Goal: Transaction & Acquisition: Purchase product/service

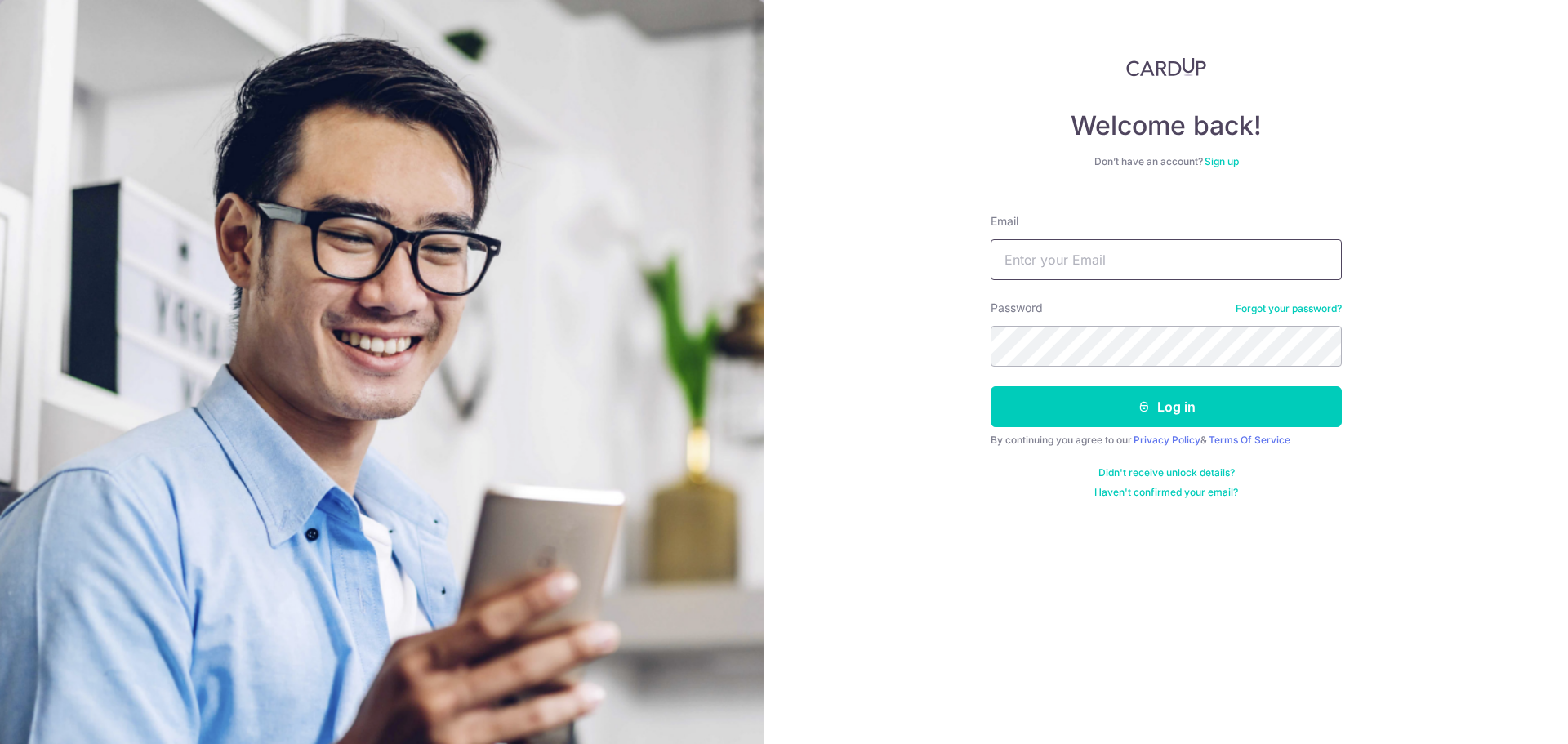
drag, startPoint x: 1163, startPoint y: 262, endPoint x: 1172, endPoint y: 244, distance: 20.1
click at [1164, 256] on input "Email" at bounding box center [1165, 259] width 351 height 41
type input "[EMAIL_ADDRESS][DOMAIN_NAME]"
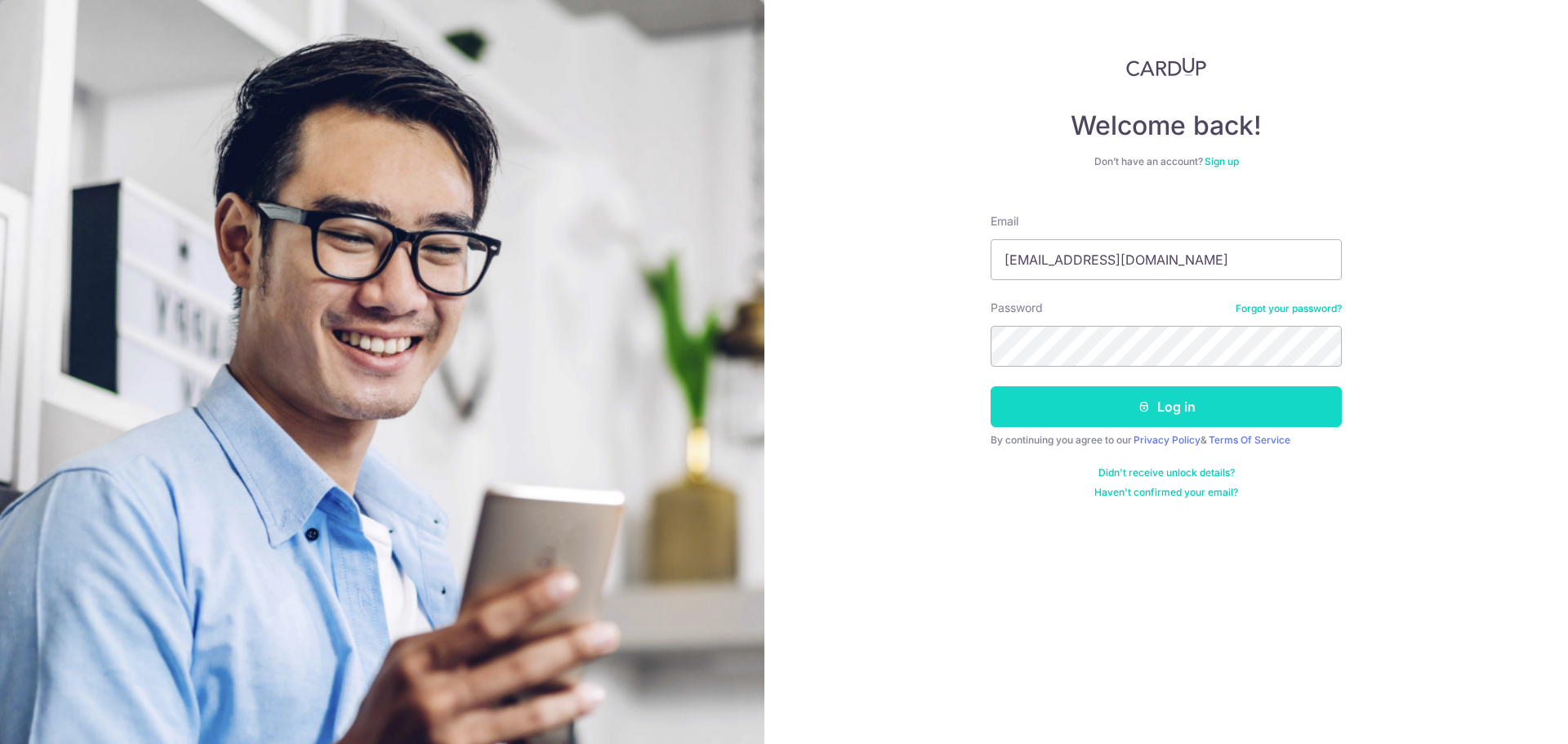
click at [1204, 409] on button "Log in" at bounding box center [1165, 406] width 351 height 41
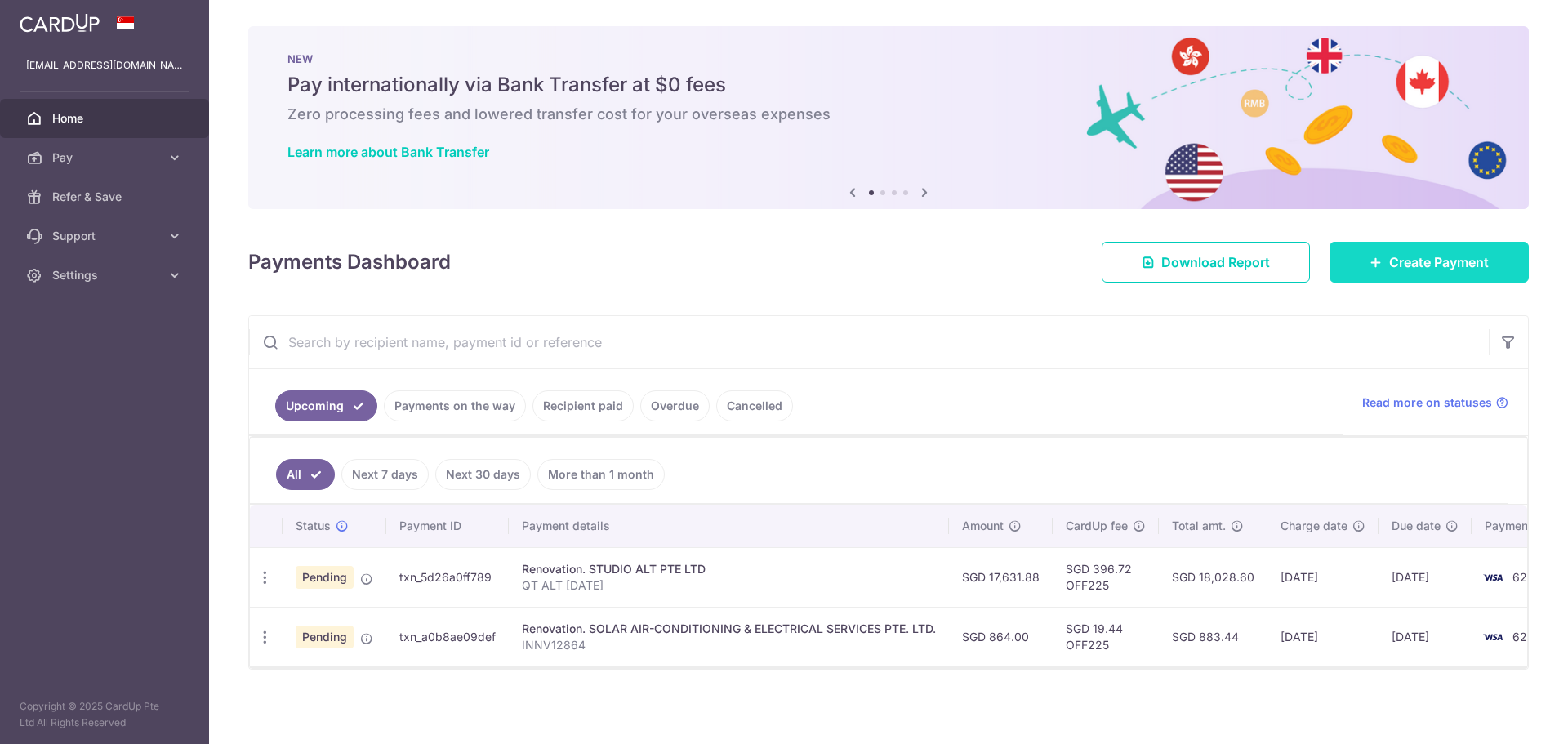
click at [1370, 262] on icon at bounding box center [1376, 262] width 13 height 13
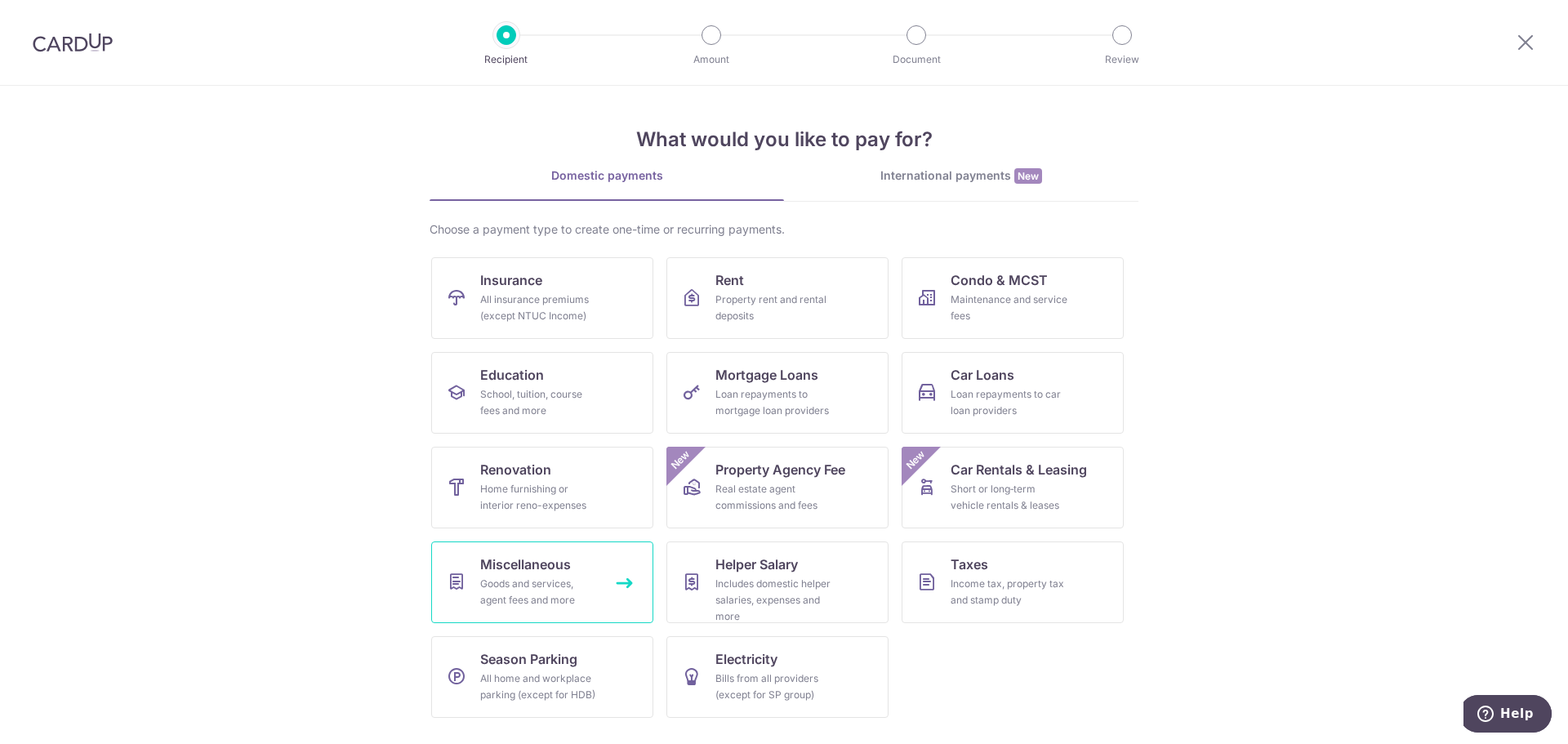
click at [583, 595] on div "Goods and services, agent fees and more" at bounding box center [538, 592] width 117 height 32
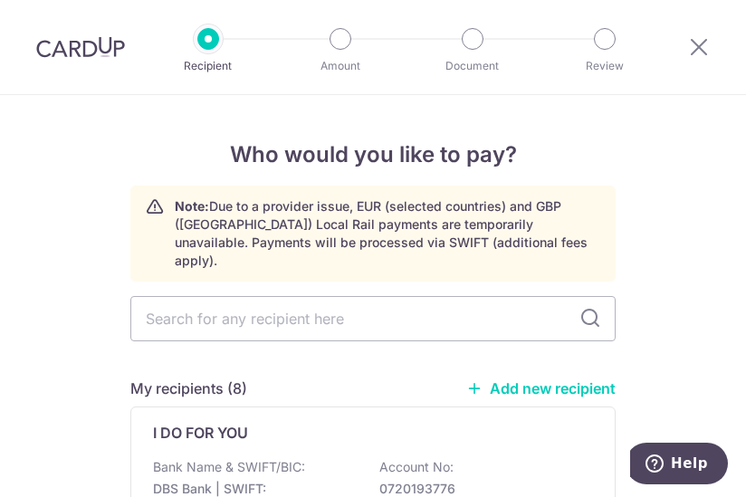
click at [520, 379] on link "Add new recipient" at bounding box center [540, 388] width 149 height 18
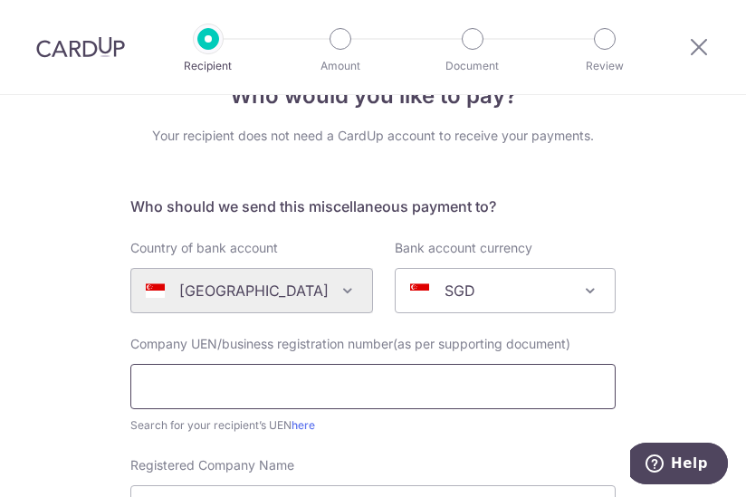
scroll to position [91, 0]
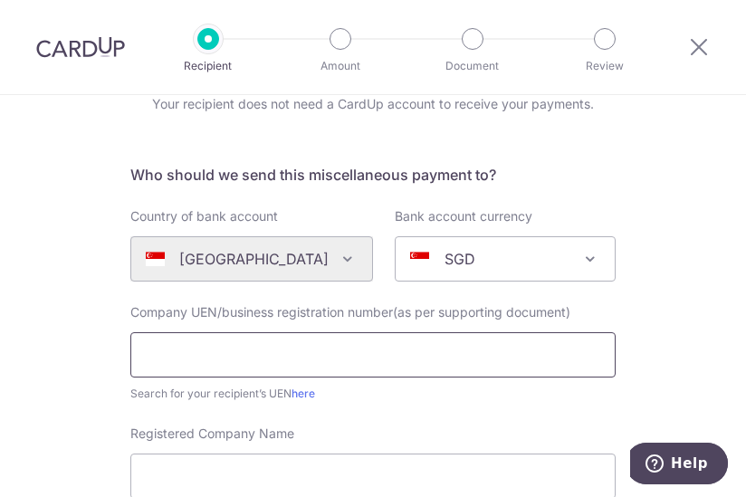
click at [264, 344] on input "text" at bounding box center [372, 354] width 485 height 45
type input "O"
type input "53550777A"
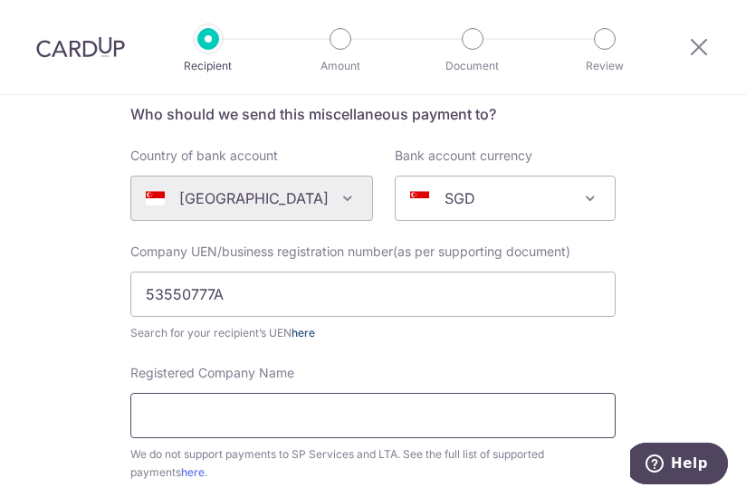
scroll to position [181, 0]
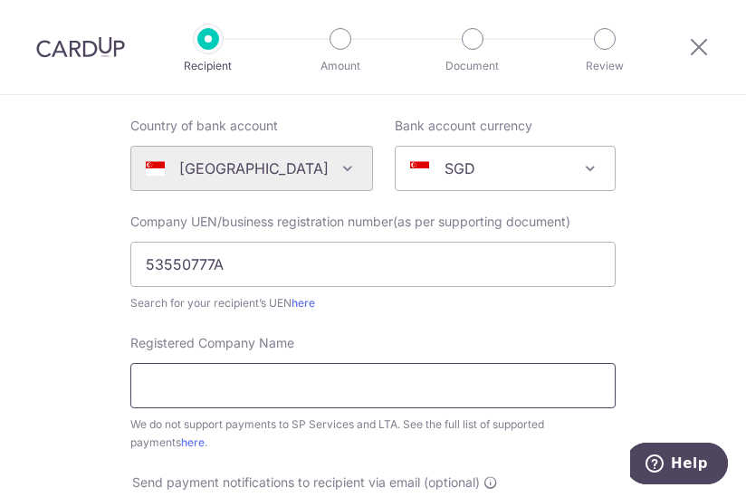
click at [254, 371] on input "Registered Company Name" at bounding box center [372, 385] width 485 height 45
type input "ONE RHAPSODY"
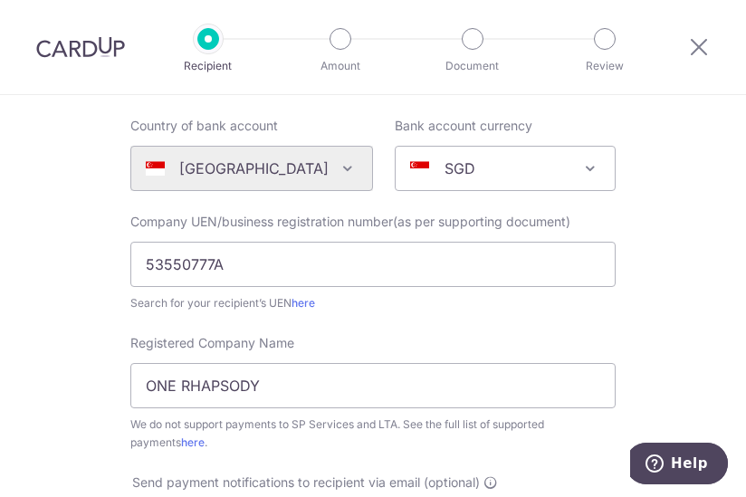
click at [57, 327] on div "Who would you like to pay? Your recipient does not need a CardUp account to rec…" at bounding box center [373, 479] width 746 height 1130
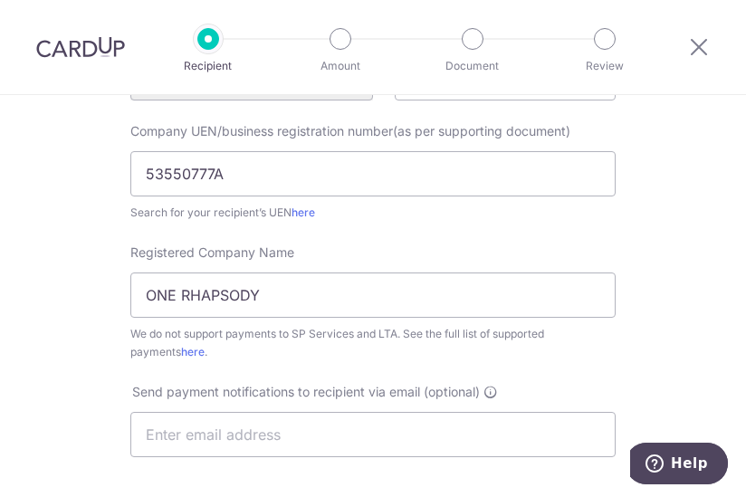
scroll to position [453, 0]
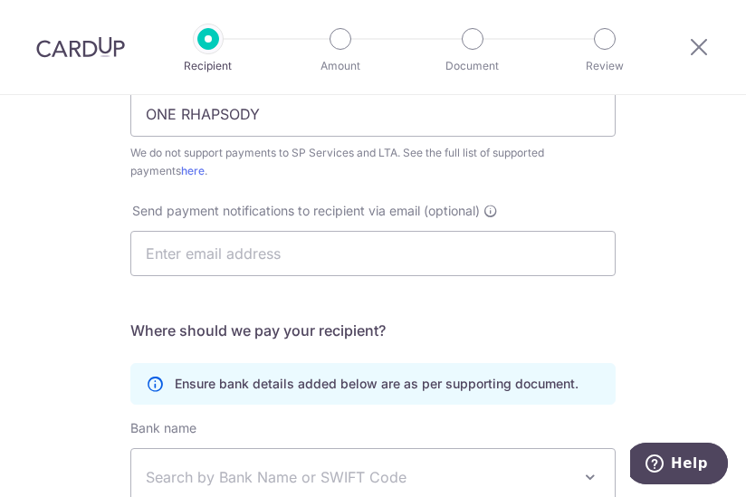
click at [566, 308] on form "Who should we send this miscellaneous payment to? Country of bank account Alger…" at bounding box center [372, 245] width 485 height 886
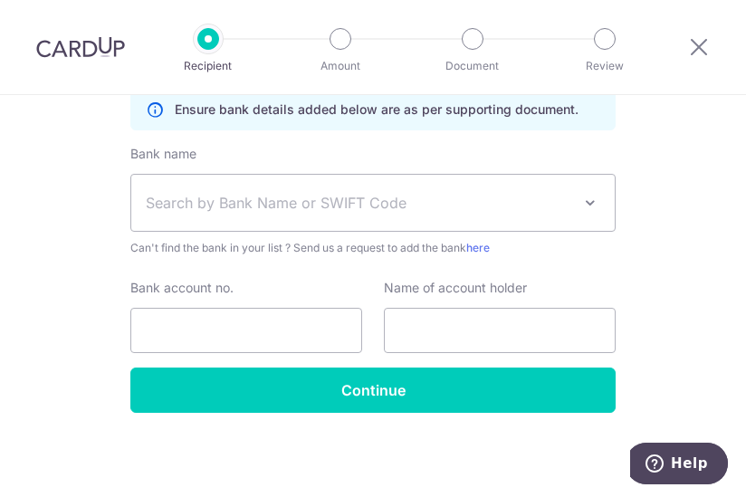
scroll to position [728, 0]
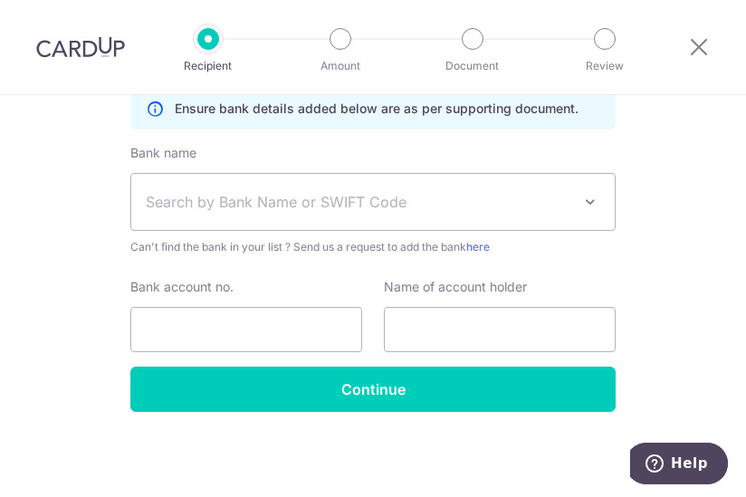
click at [255, 166] on div "Bank name (Select from our list, or add a new bank ) Select Bank UBS AG ANEXT B…" at bounding box center [372, 200] width 485 height 112
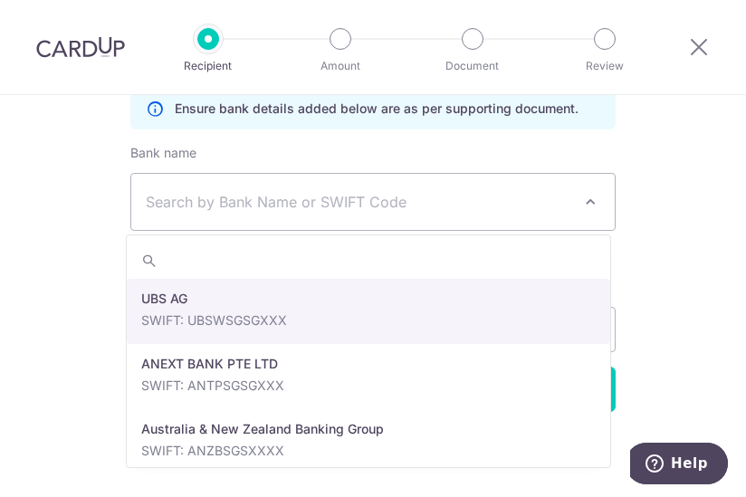
click at [253, 202] on span "Search by Bank Name or SWIFT Code" at bounding box center [359, 202] width 426 height 22
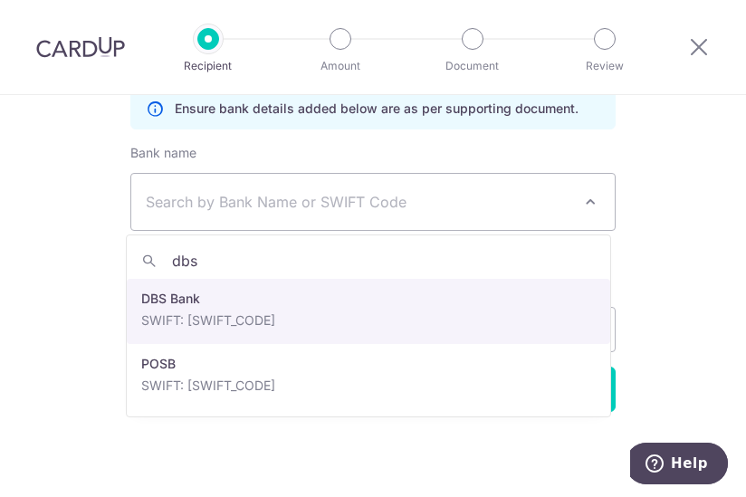
type input "dbs"
select select "6"
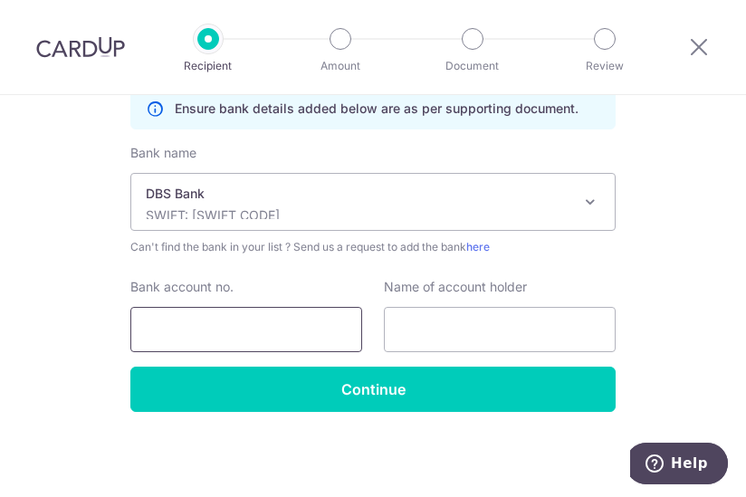
click at [285, 334] on input "Bank account no." at bounding box center [246, 329] width 232 height 45
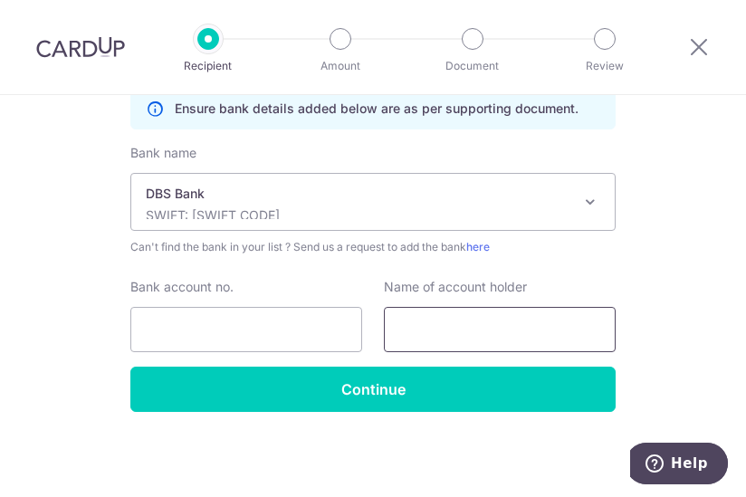
click at [439, 334] on input "text" at bounding box center [500, 329] width 232 height 45
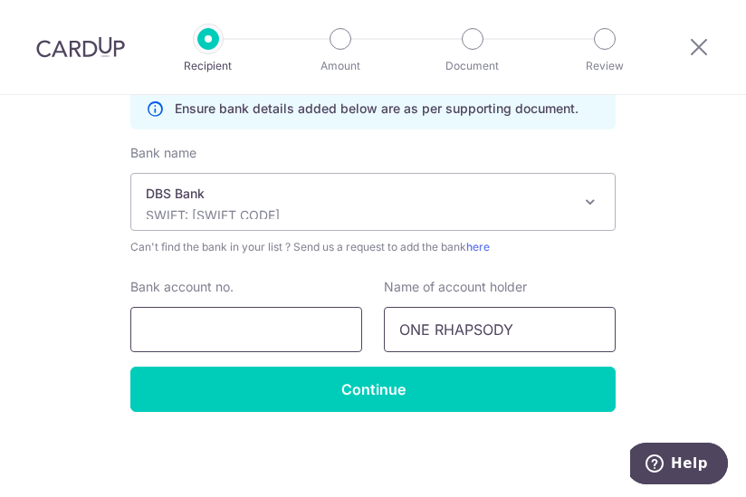
type input "ONE RHAPSODY"
click at [187, 319] on input "Bank account no." at bounding box center [246, 329] width 232 height 45
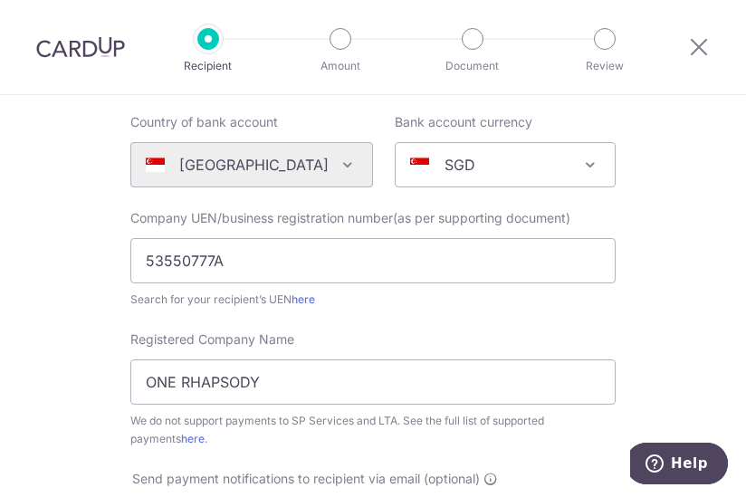
scroll to position [275, 0]
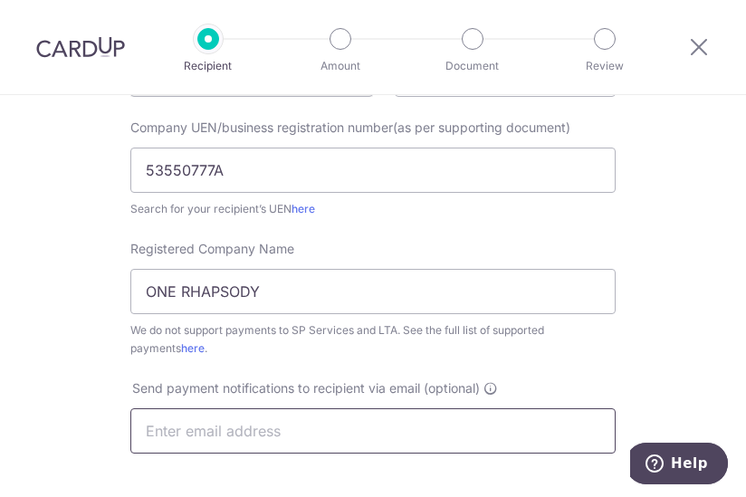
type input "0721375796"
click at [163, 429] on input "text" at bounding box center [372, 430] width 485 height 45
click at [295, 424] on input "text" at bounding box center [372, 430] width 485 height 45
type input "hello@rhapsody.sg"
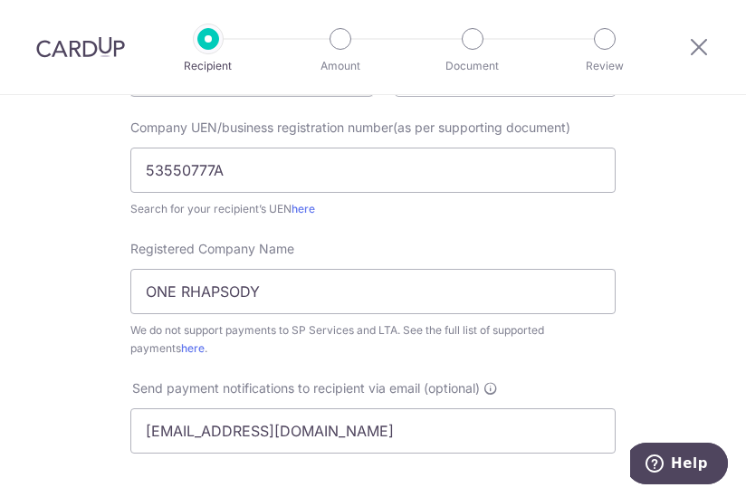
click at [113, 379] on div "Who would you like to pay? Your recipient does not need a CardUp account to rec…" at bounding box center [373, 385] width 746 height 1130
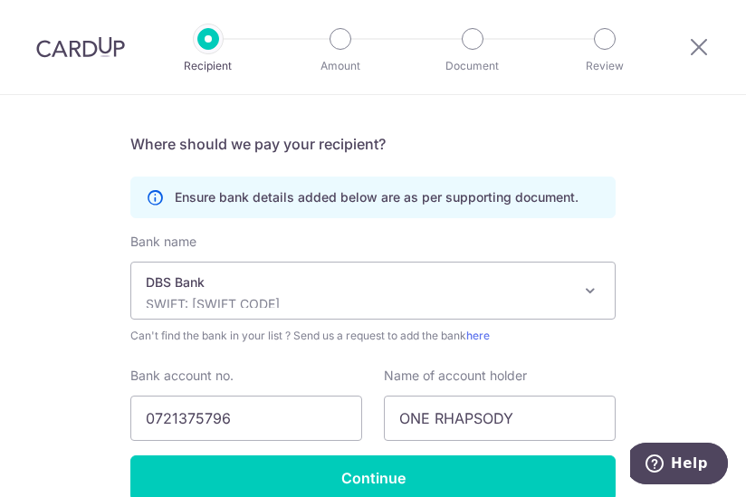
scroll to position [728, 0]
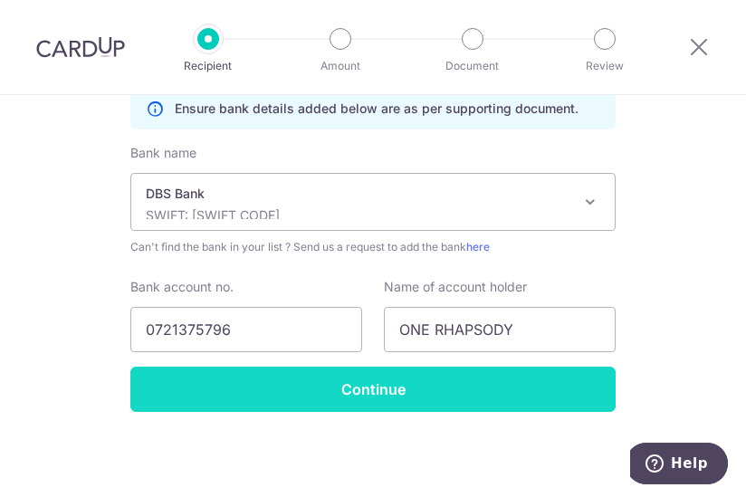
click at [399, 388] on input "Continue" at bounding box center [372, 389] width 485 height 45
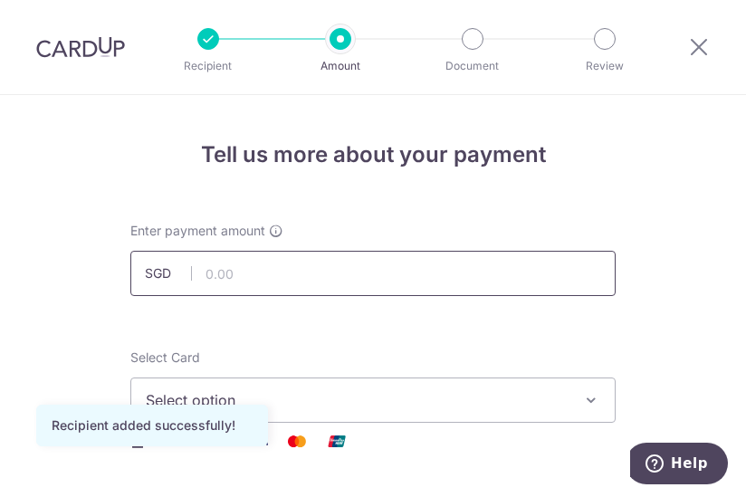
click at [253, 277] on input "text" at bounding box center [372, 273] width 485 height 45
type input "900.00"
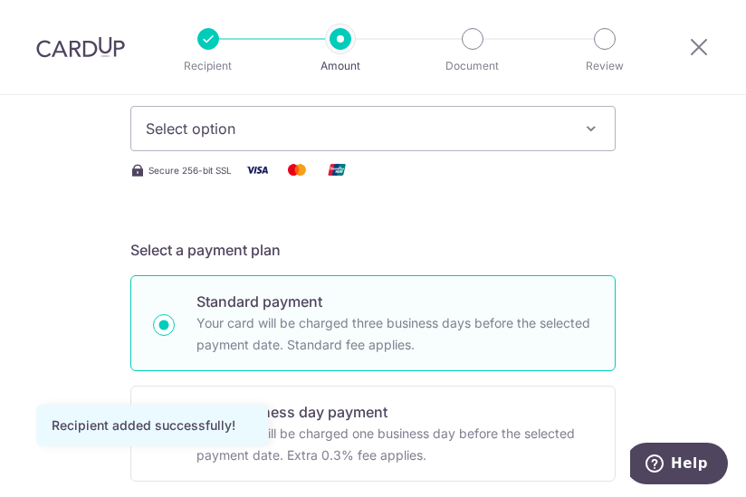
click at [249, 109] on button "Select option" at bounding box center [372, 128] width 485 height 45
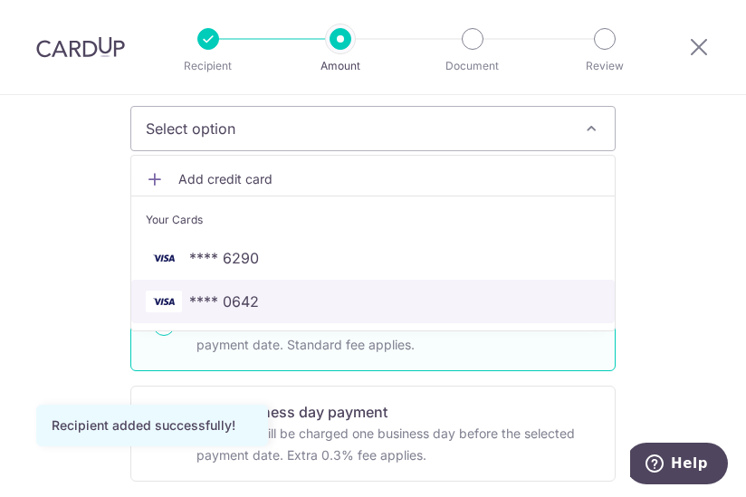
click at [242, 293] on span "**** 0642" at bounding box center [224, 302] width 70 height 22
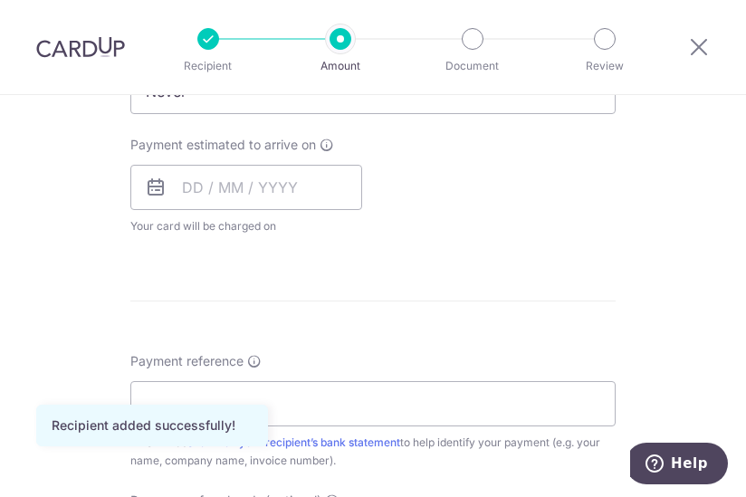
scroll to position [815, 0]
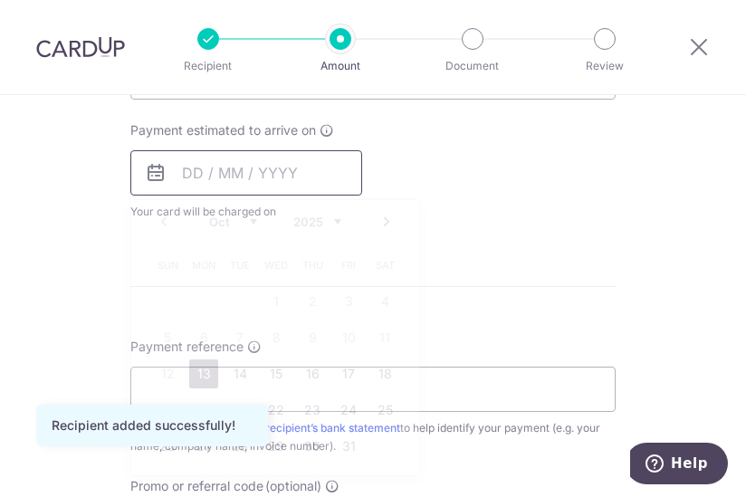
click at [225, 174] on input "text" at bounding box center [246, 172] width 232 height 45
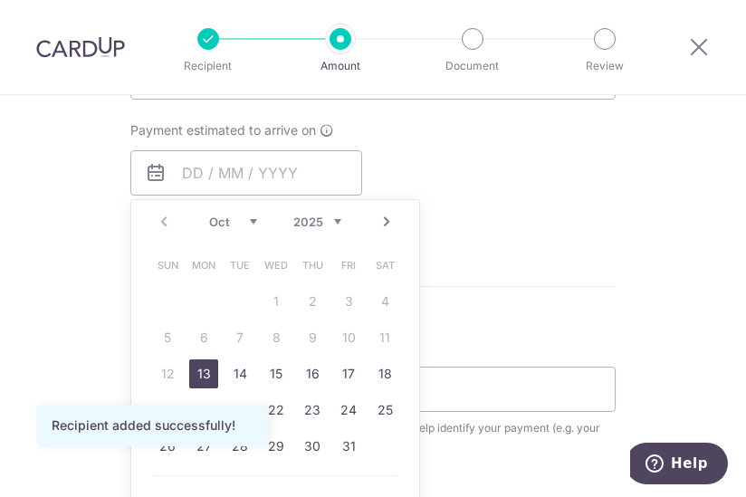
click at [201, 374] on link "13" at bounding box center [203, 374] width 29 height 29
type input "[DATE]"
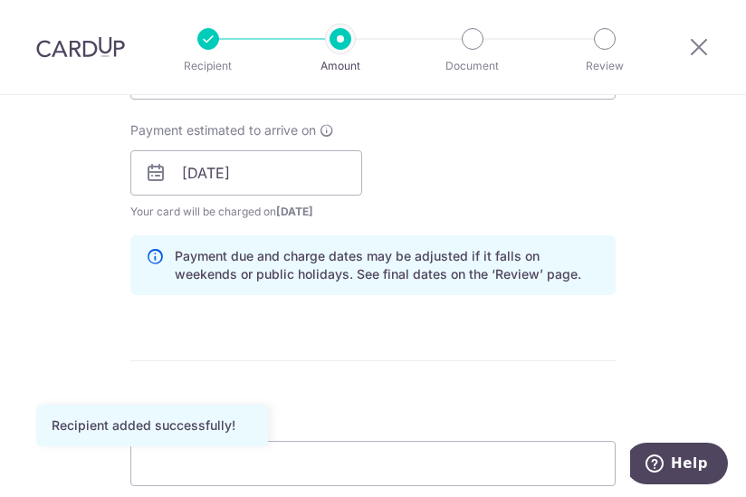
click at [69, 252] on div "Tell us more about your payment Enter payment amount SGD 900.00 900.00 Recipien…" at bounding box center [373, 140] width 746 height 1721
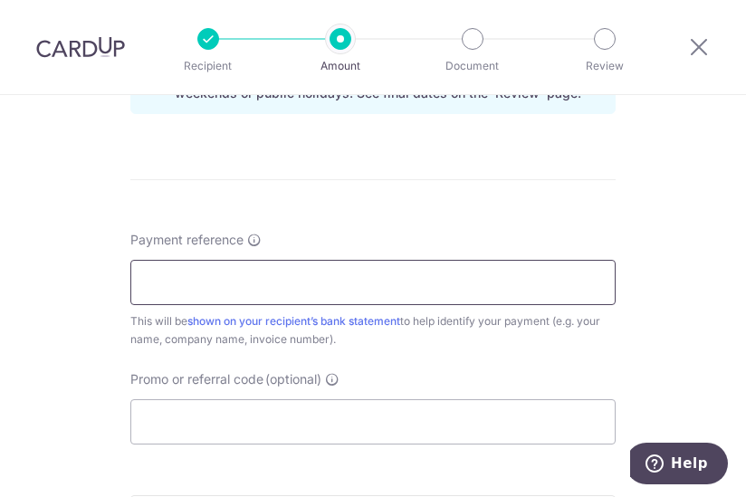
click at [258, 290] on input "Payment reference" at bounding box center [372, 282] width 485 height 45
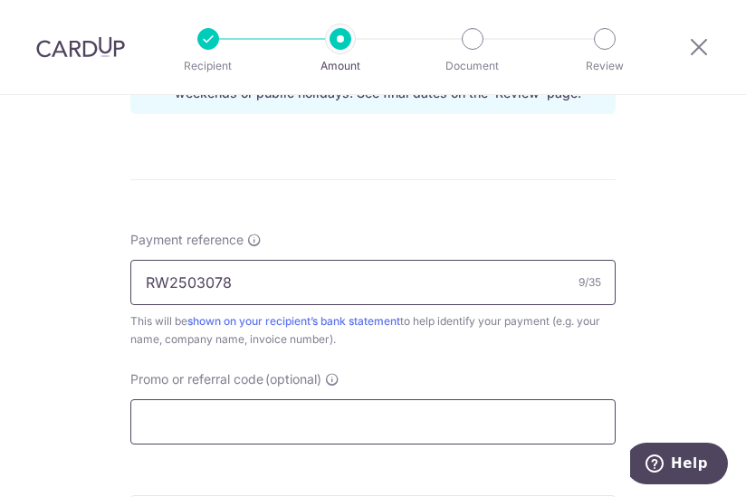
type input "RW2503078"
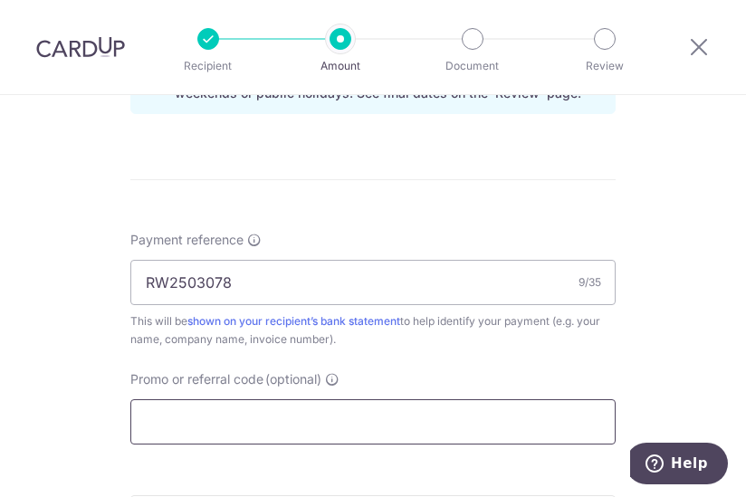
click at [186, 410] on input "Promo or referral code (optional)" at bounding box center [372, 421] width 485 height 45
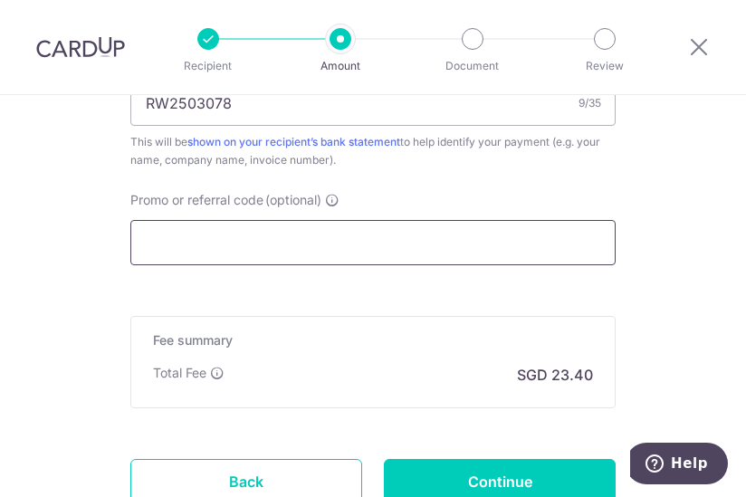
scroll to position [1177, 0]
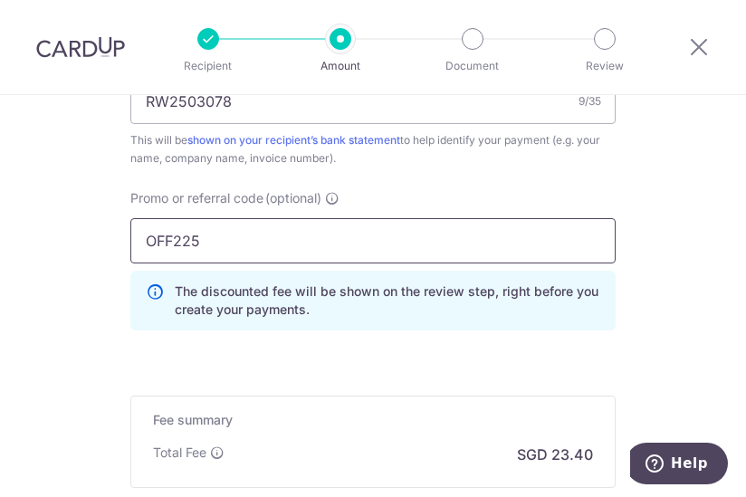
type input "OFF225"
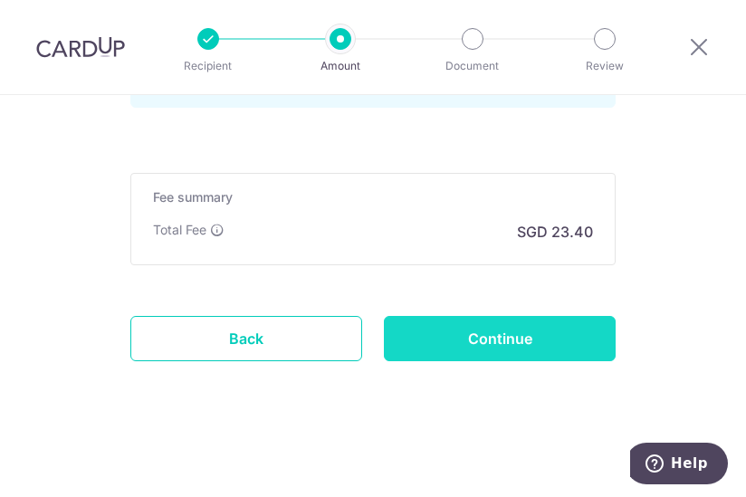
click at [487, 336] on input "Continue" at bounding box center [500, 338] width 232 height 45
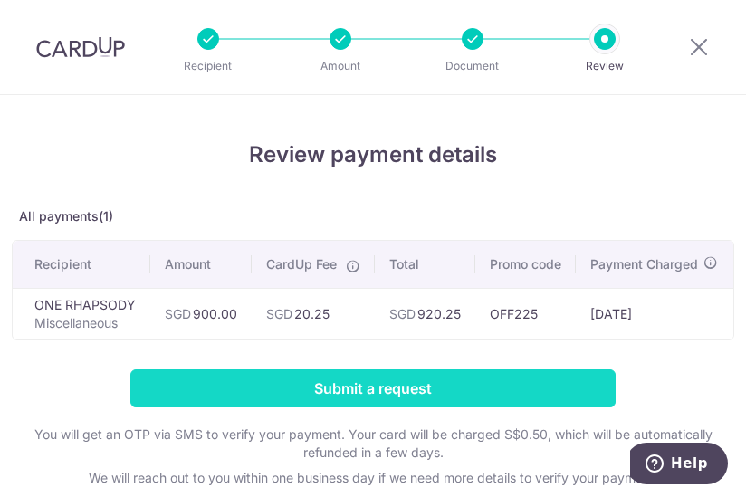
click at [293, 408] on input "Submit a request" at bounding box center [372, 388] width 485 height 38
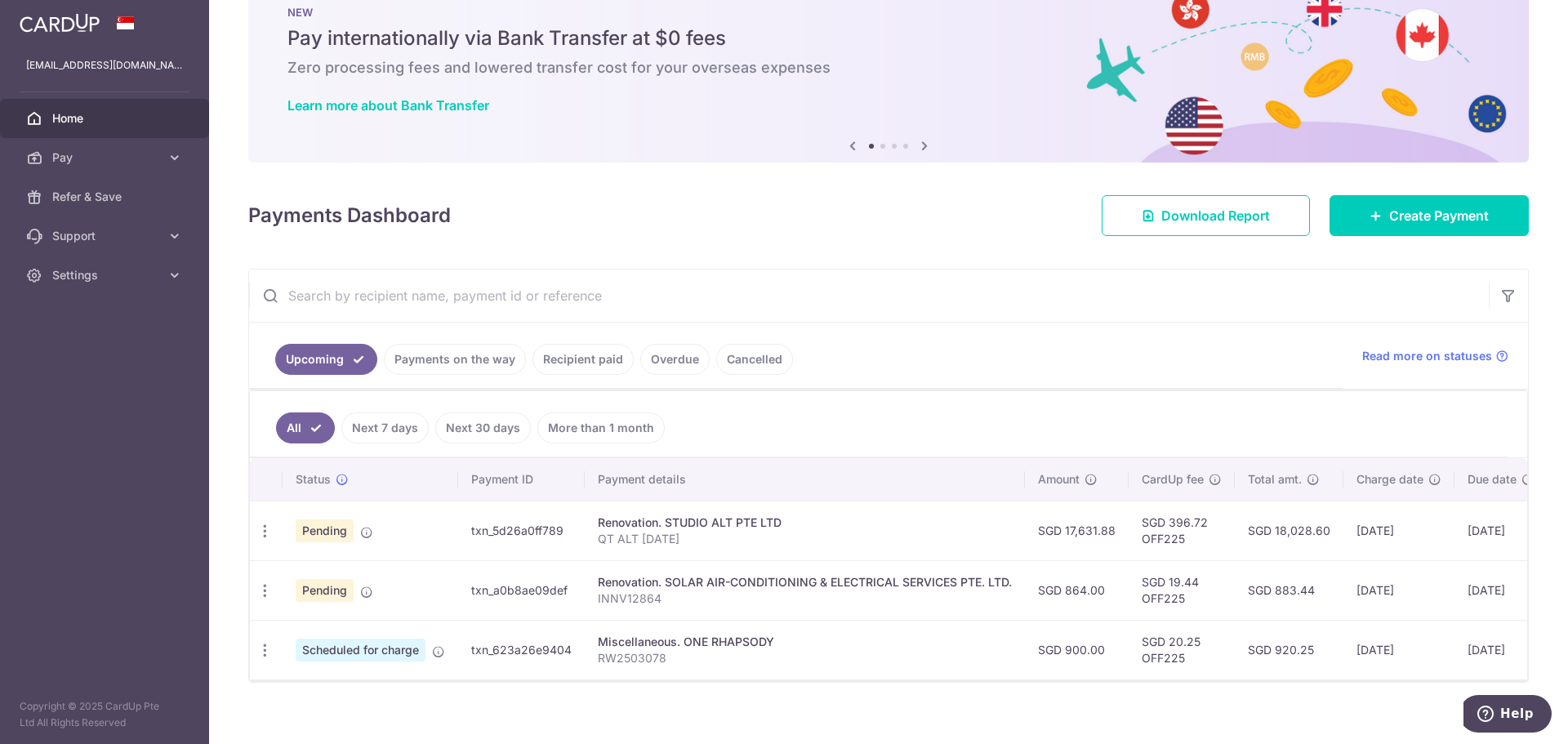
scroll to position [70, 0]
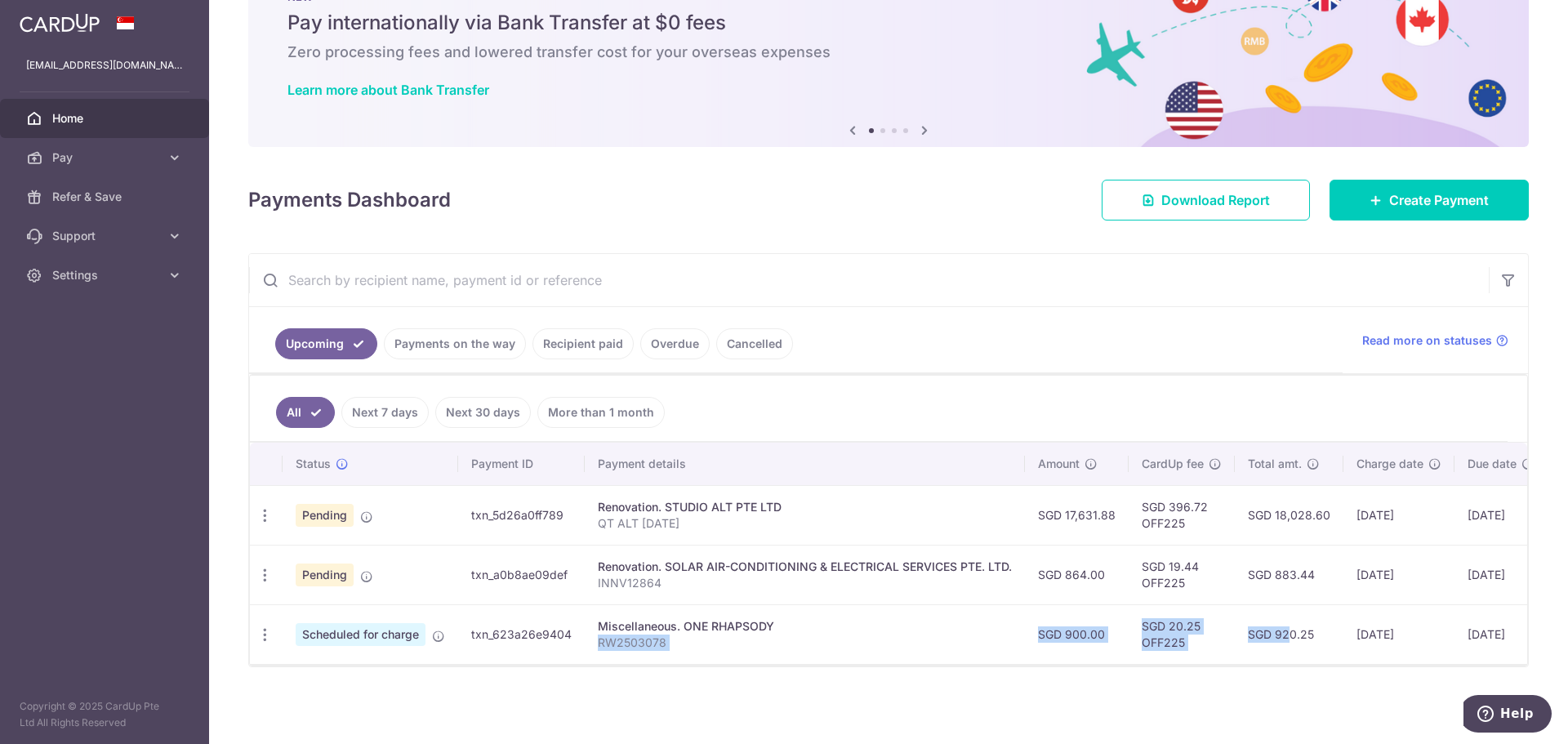
drag, startPoint x: 911, startPoint y: 653, endPoint x: 1254, endPoint y: 633, distance: 343.6
click at [672, 447] on tr "Update payment Cancel payment Scheduled for charge txn_623a26e9404 Miscellaneou…" at bounding box center [960, 634] width 1422 height 60
click at [672, 447] on div "× Pause Schedule Pause all future payments in this series Pause just this one p…" at bounding box center [888, 372] width 1359 height 744
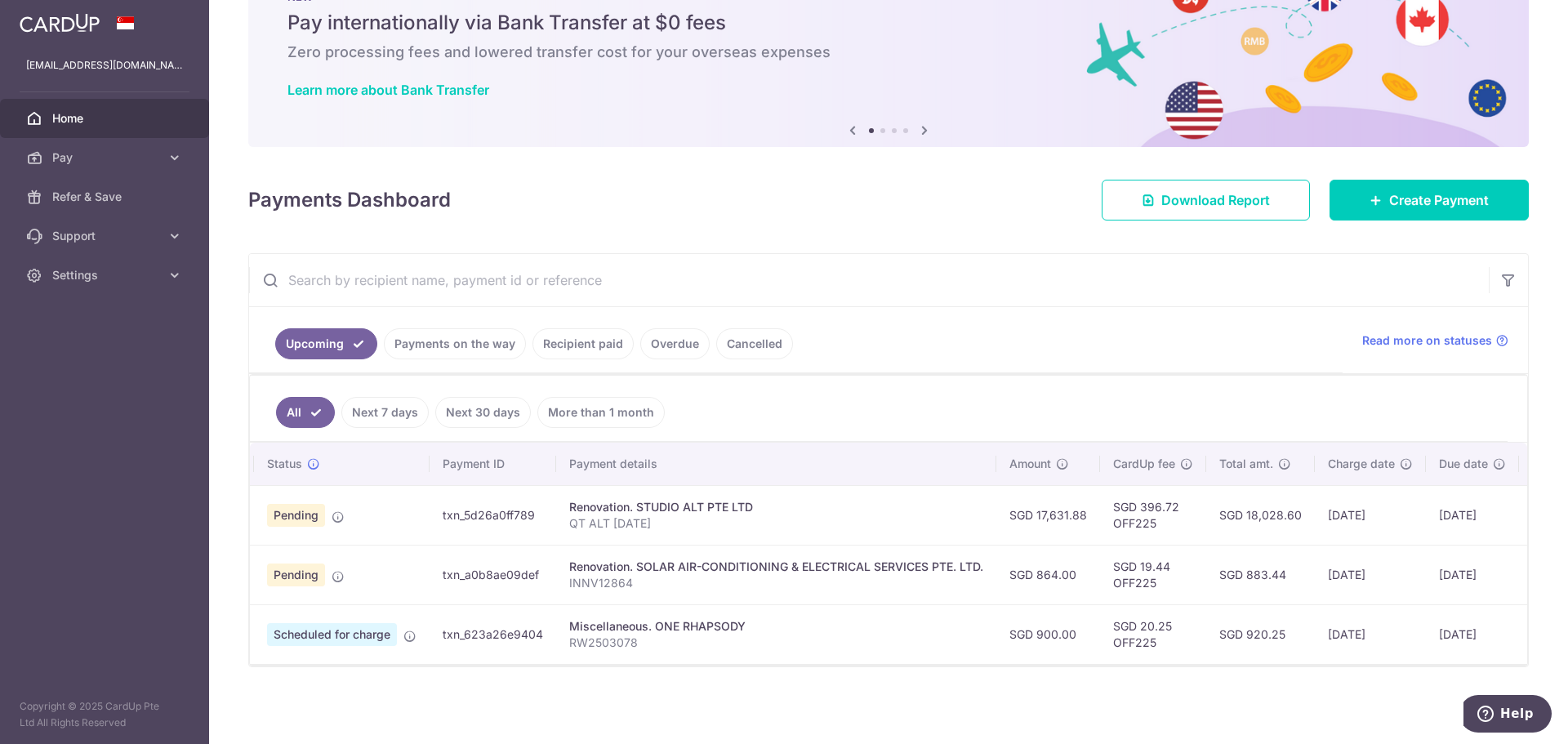
scroll to position [0, 142]
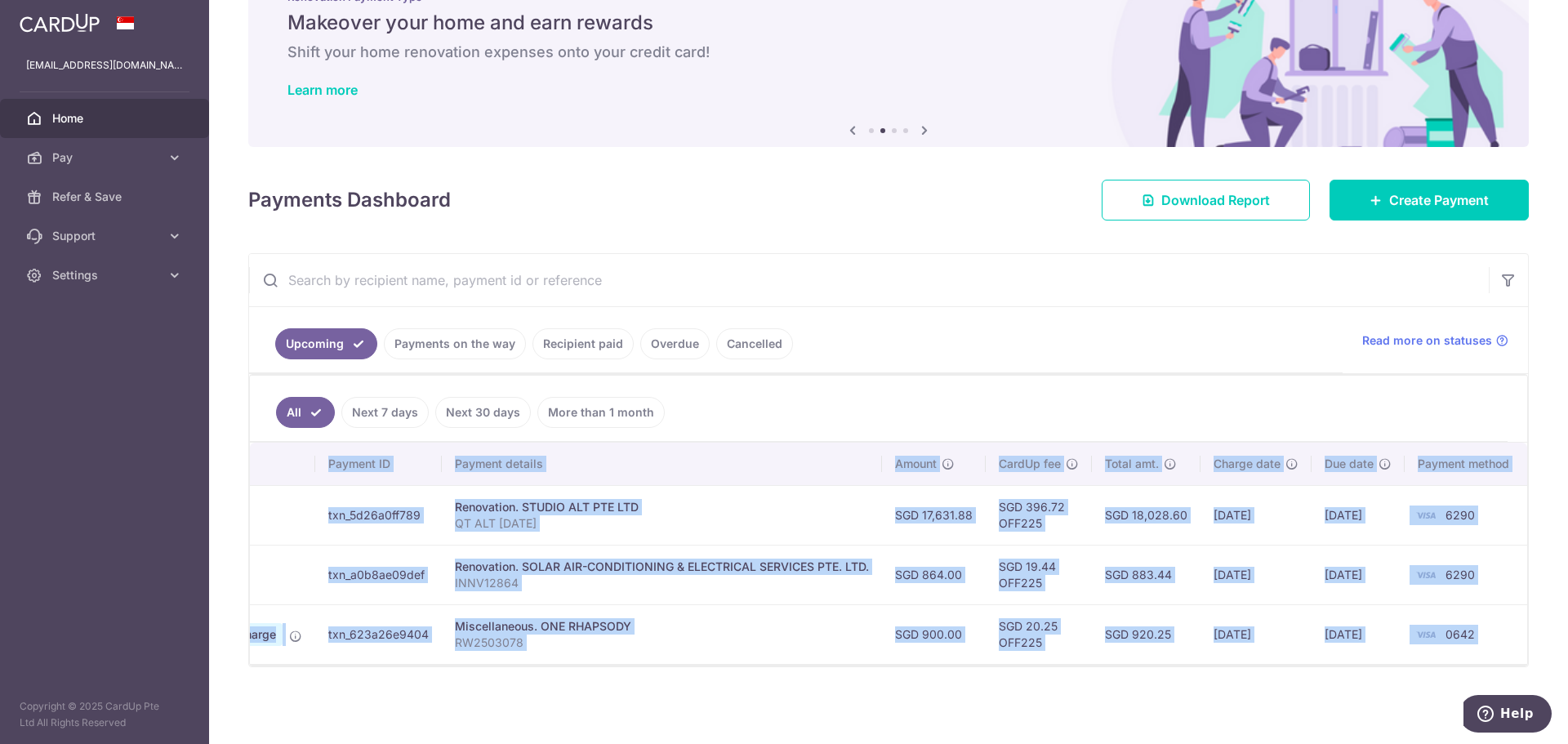
drag, startPoint x: 776, startPoint y: 664, endPoint x: 635, endPoint y: 662, distance: 141.0
click at [635, 447] on div "Status Payment ID Payment details Amount CardUp fee Total amt. Charge date Due …" at bounding box center [888, 554] width 1277 height 223
click at [670, 447] on div "× Pause Schedule Pause all future payments in this series Pause just this one p…" at bounding box center [888, 372] width 1359 height 744
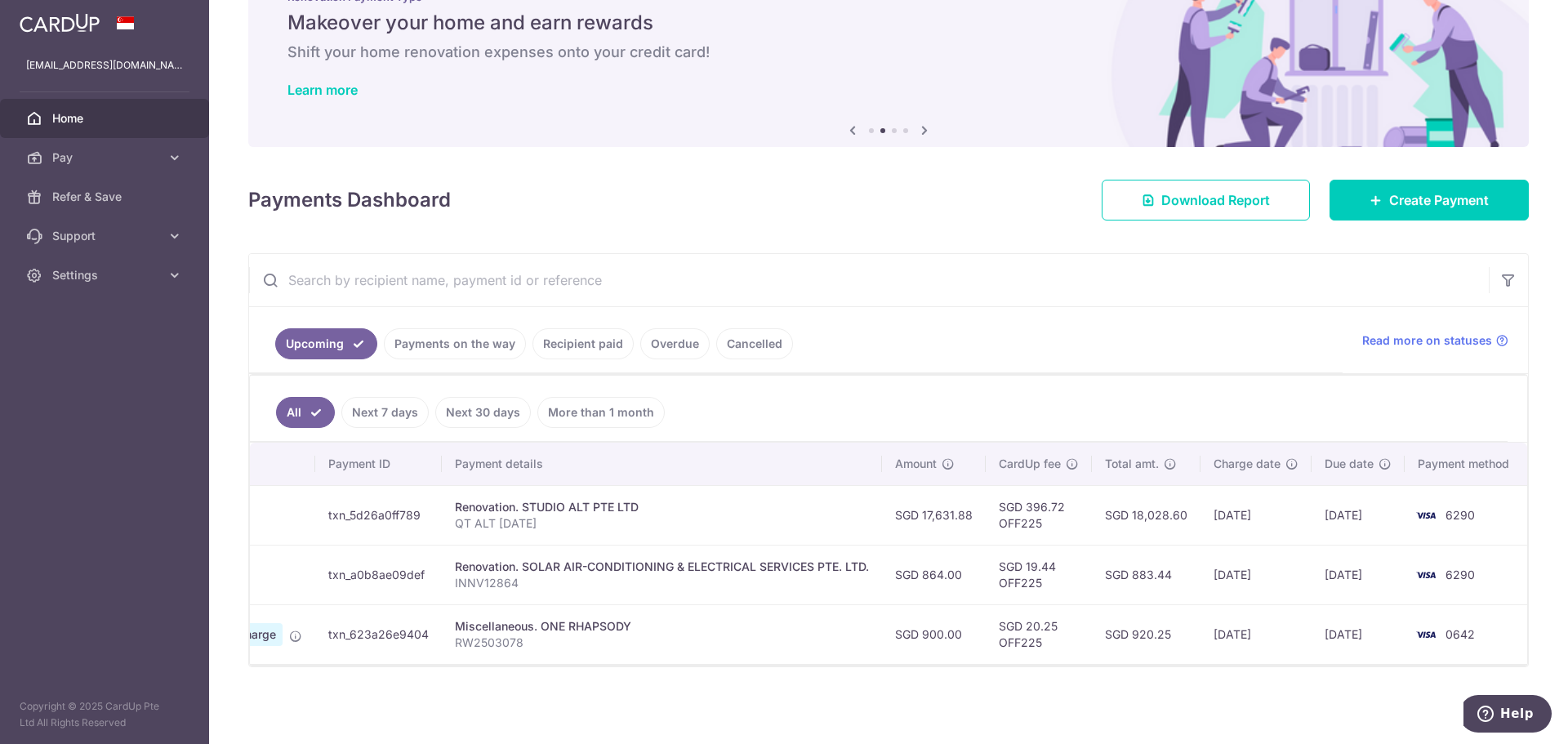
click at [453, 343] on link "Payments on the way" at bounding box center [455, 344] width 142 height 31
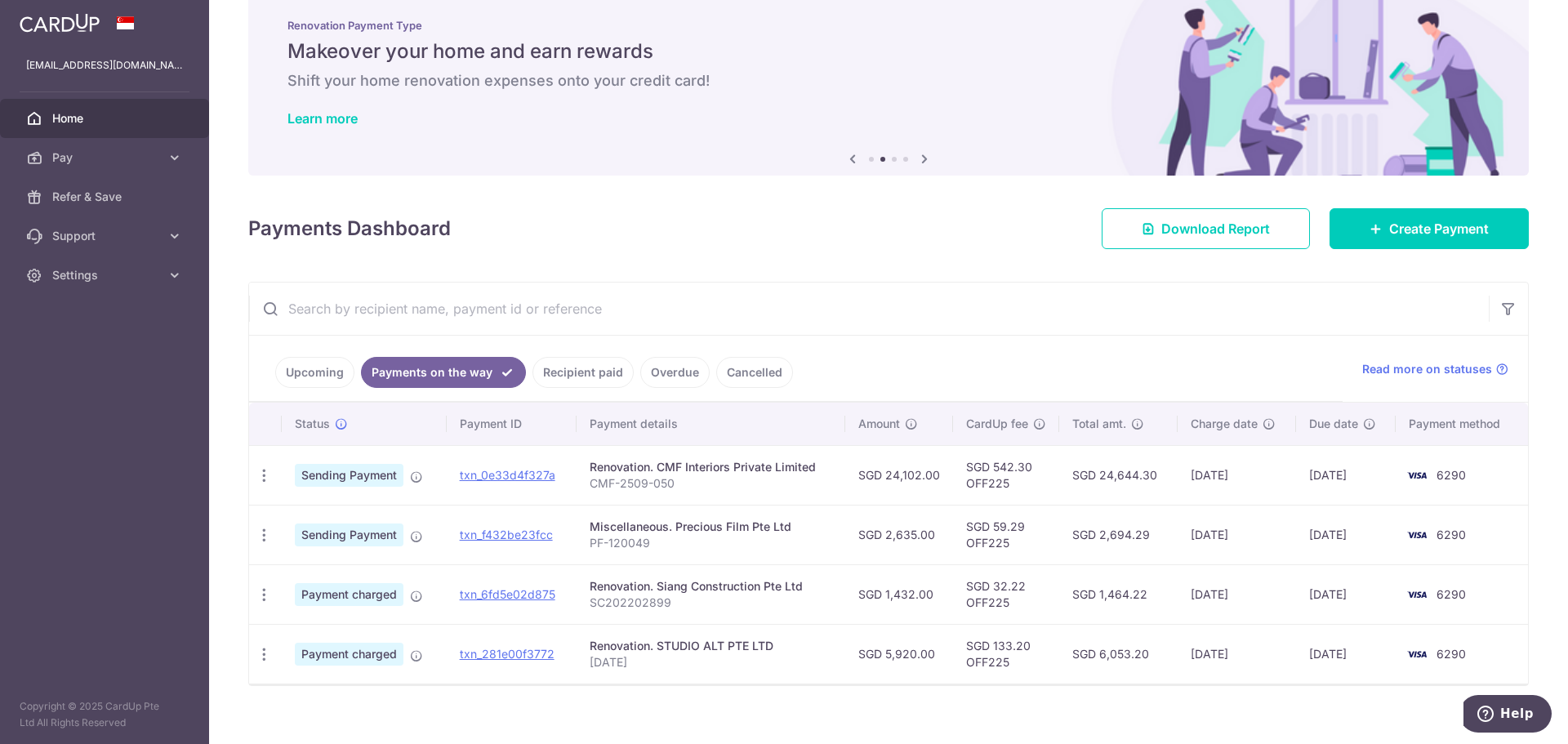
scroll to position [52, 0]
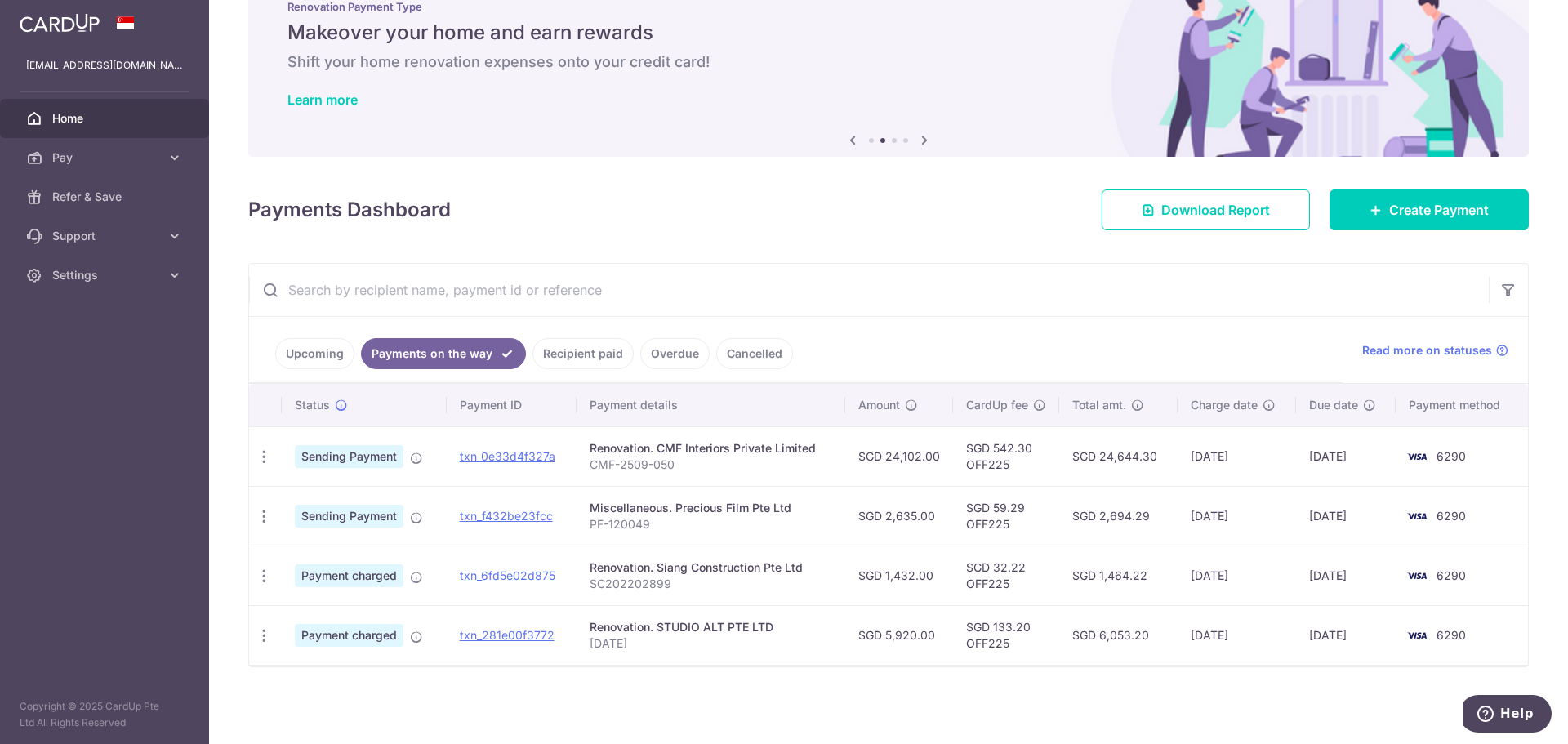
click at [308, 351] on link "Upcoming" at bounding box center [315, 354] width 79 height 31
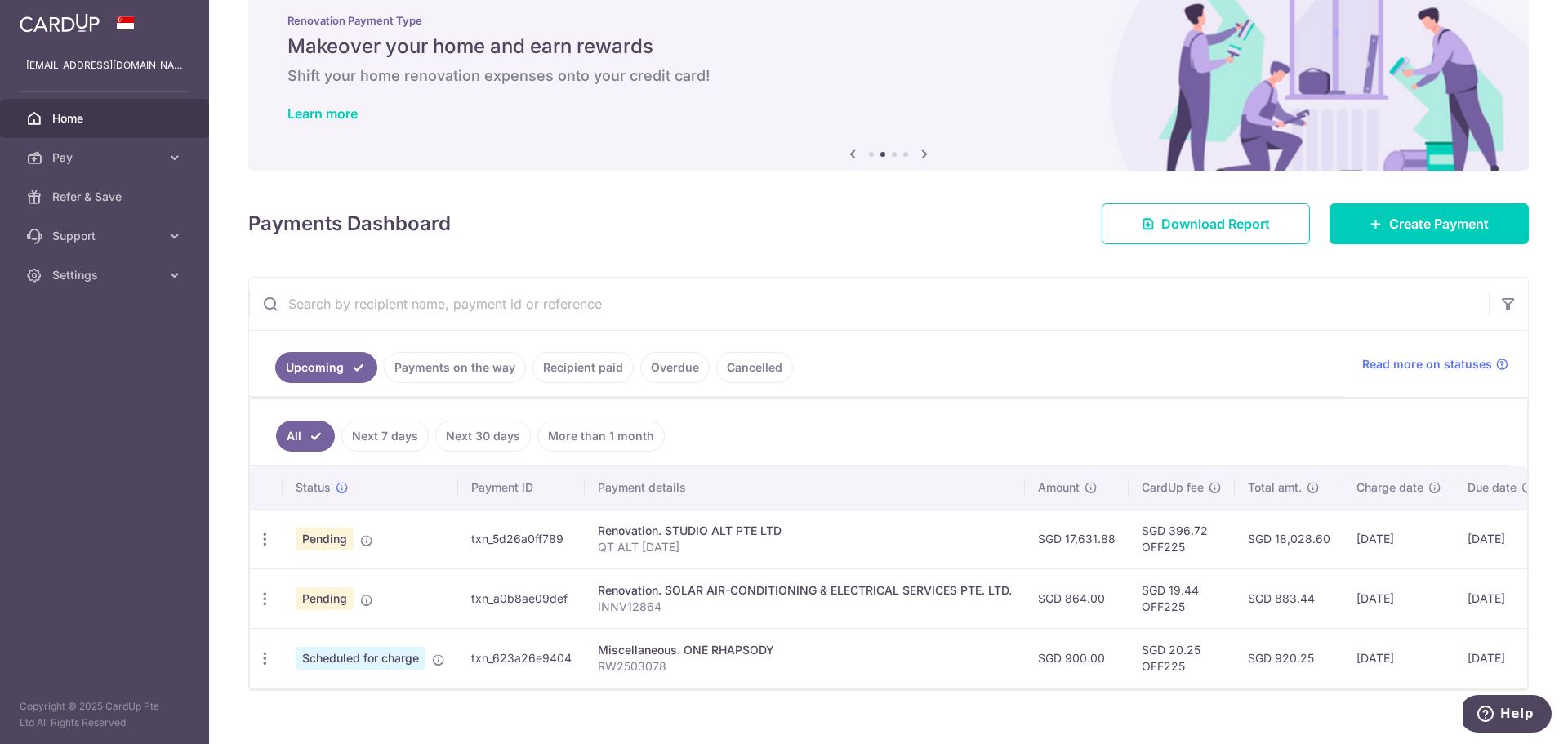
scroll to position [70, 0]
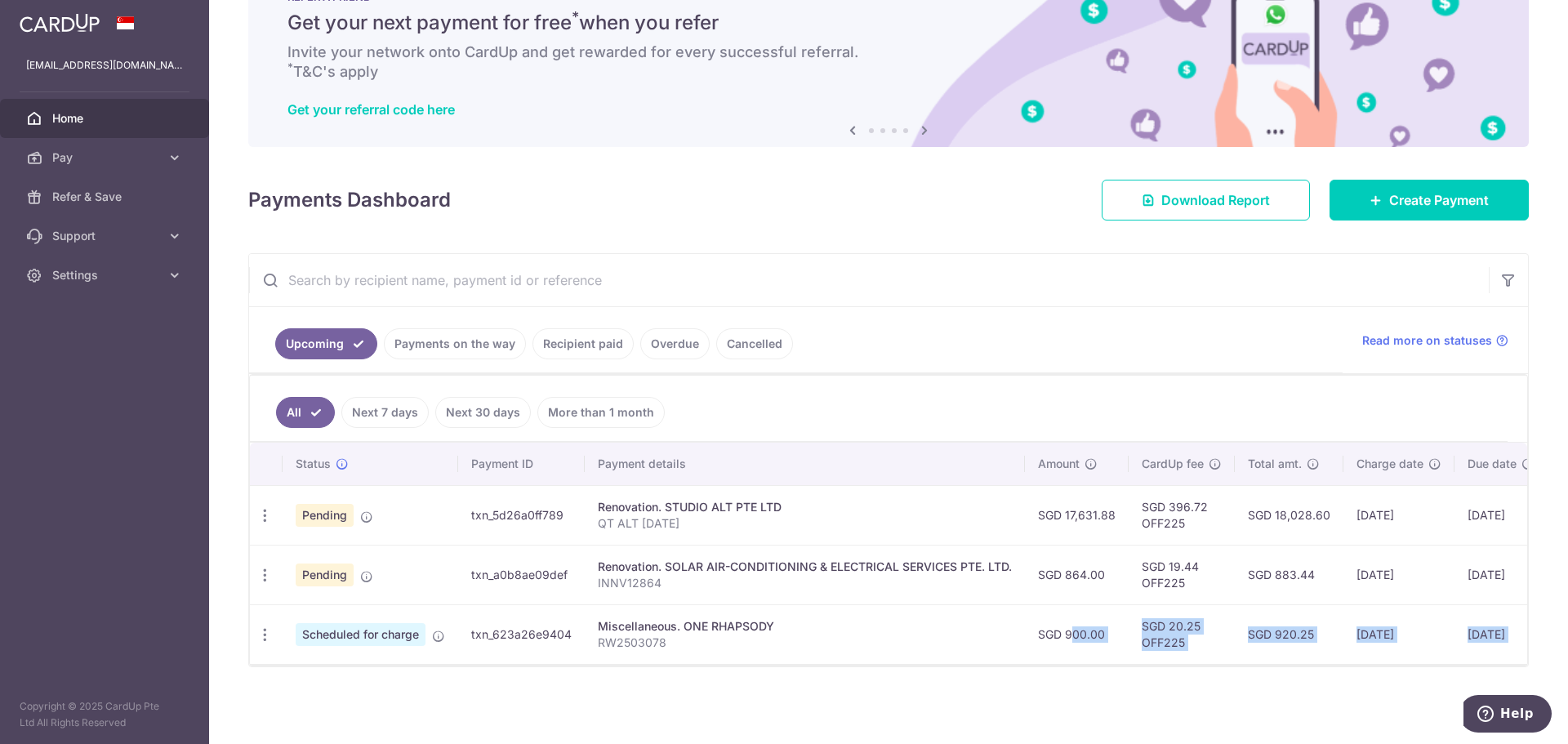
drag, startPoint x: 987, startPoint y: 665, endPoint x: 1012, endPoint y: 638, distance: 36.8
click at [672, 447] on div "Status Payment ID Payment details Amount CardUp fee Total amt. Charge date Due …" at bounding box center [888, 554] width 1277 height 223
click at [375, 447] on div "× Pause Schedule Pause all future payments in this series Pause just this one p…" at bounding box center [888, 372] width 1359 height 744
drag, startPoint x: 461, startPoint y: 664, endPoint x: 683, endPoint y: 673, distance: 222.2
click at [603, 447] on div "× Pause Schedule Pause all future payments in this series Pause just this one p…" at bounding box center [888, 372] width 1359 height 744
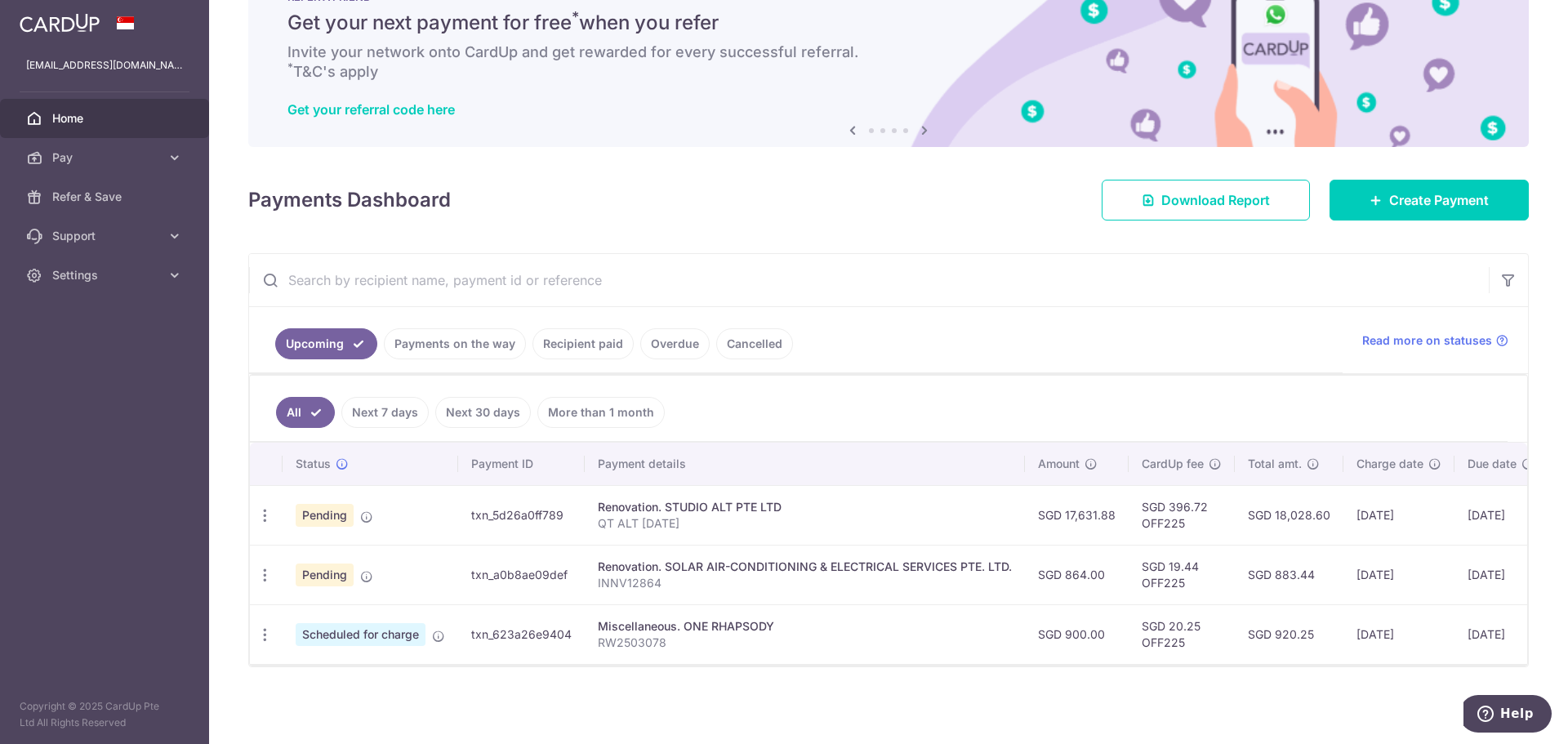
drag, startPoint x: 766, startPoint y: 696, endPoint x: 778, endPoint y: 691, distance: 13.0
click at [672, 447] on div "× Pause Schedule Pause all future payments in this series Pause just this one p…" at bounding box center [888, 372] width 1359 height 744
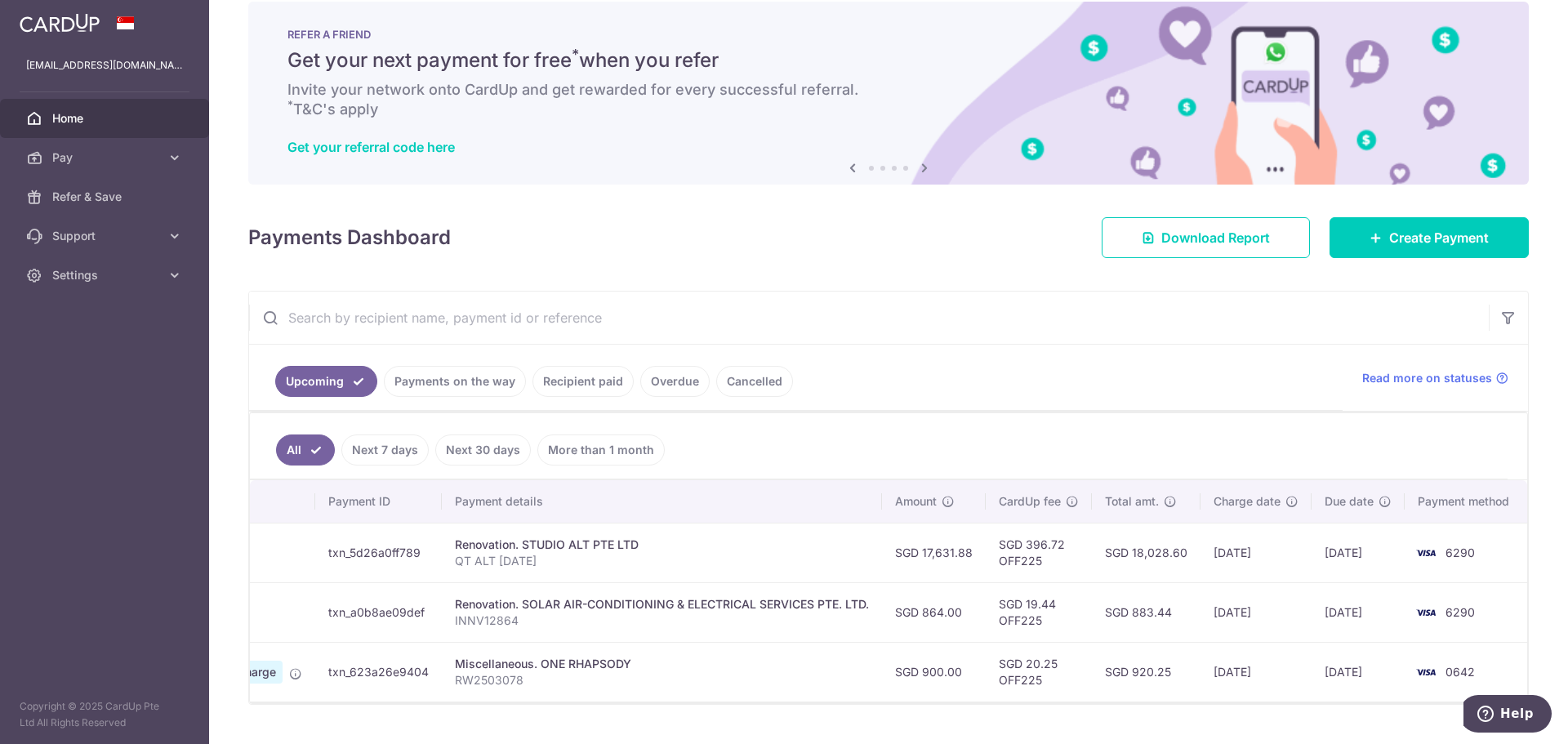
scroll to position [0, 0]
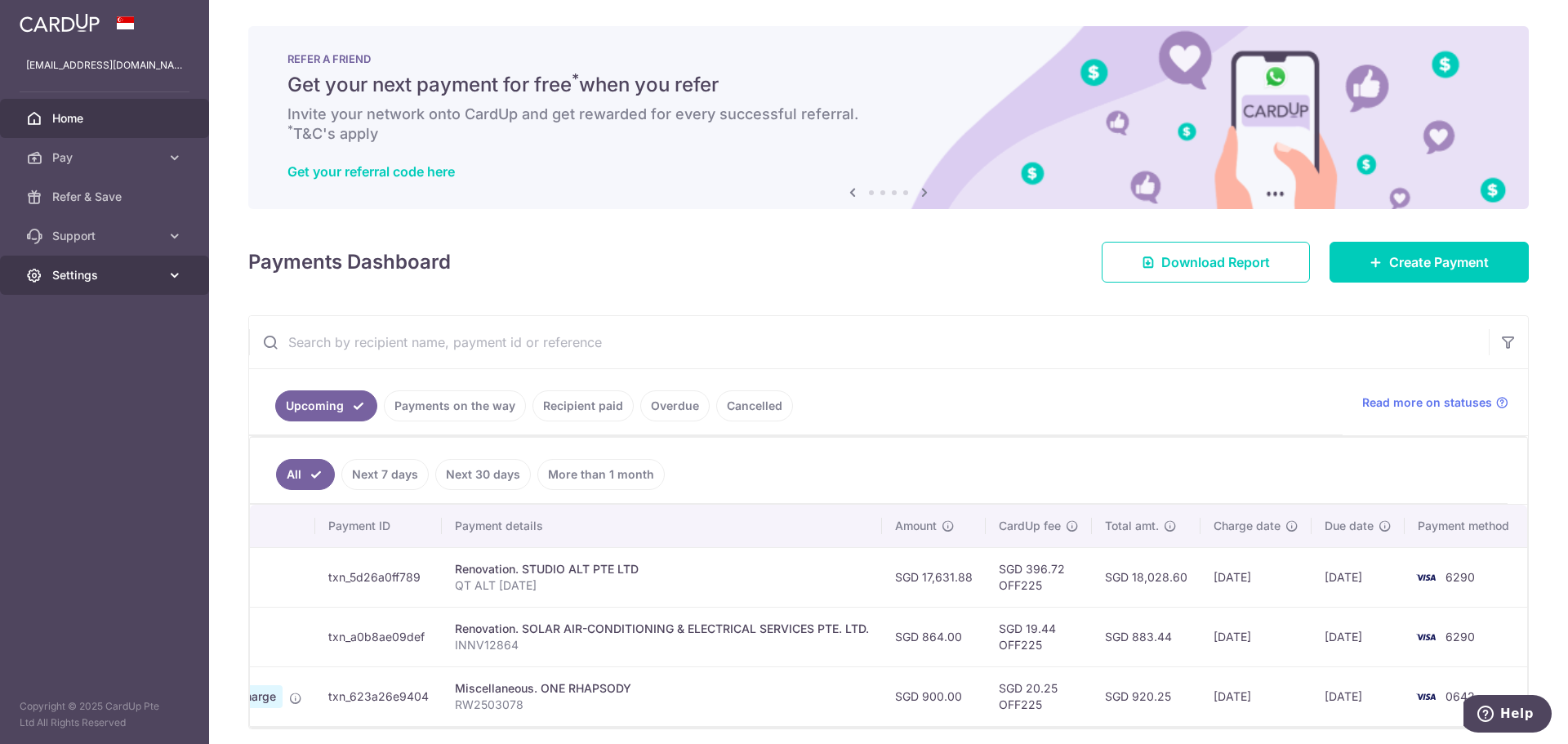
click at [110, 272] on span "Settings" at bounding box center [106, 275] width 108 height 16
click at [65, 351] on span "Logout" at bounding box center [106, 354] width 108 height 16
